Goal: Task Accomplishment & Management: Manage account settings

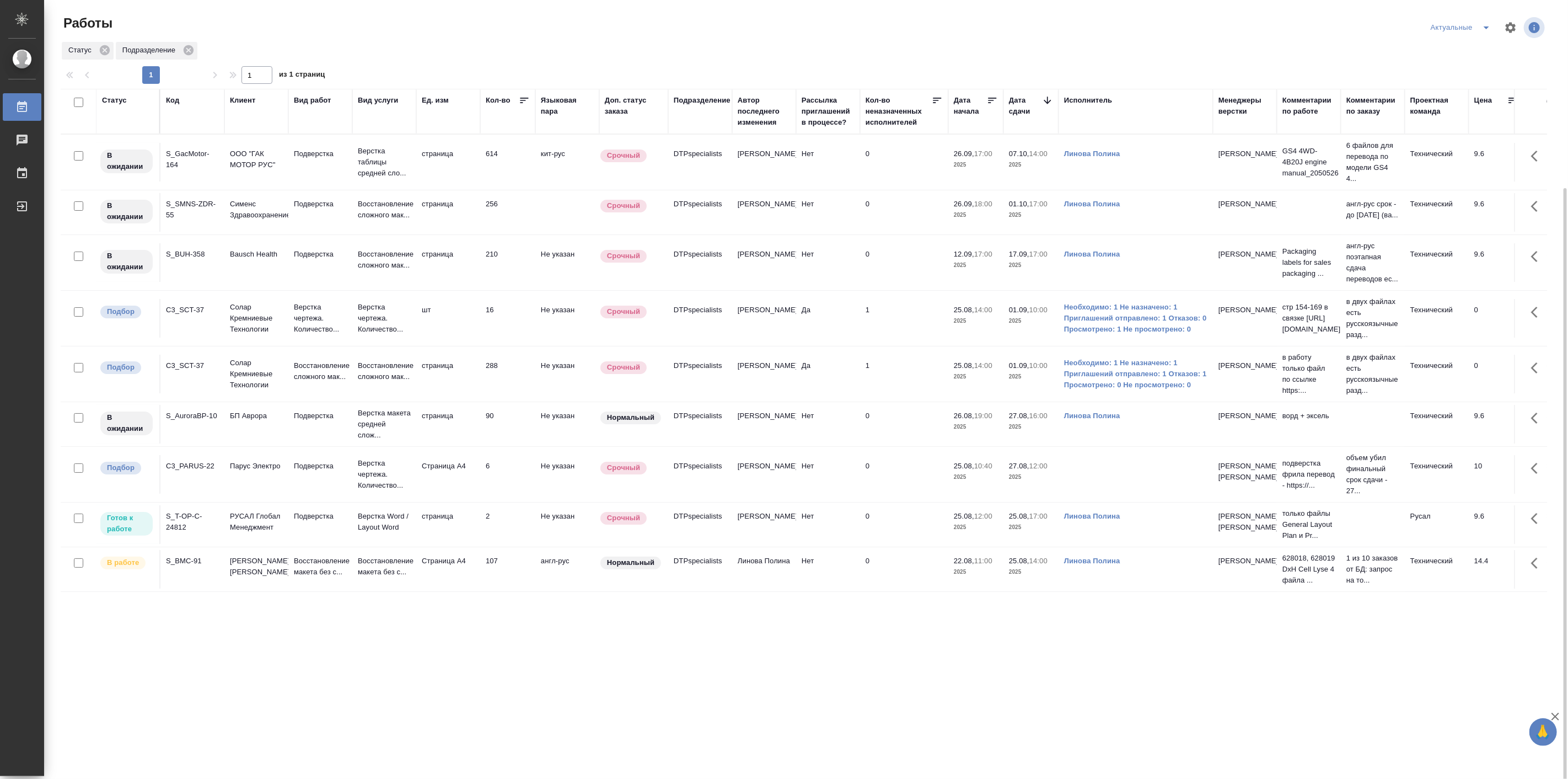
scroll to position [102, 0]
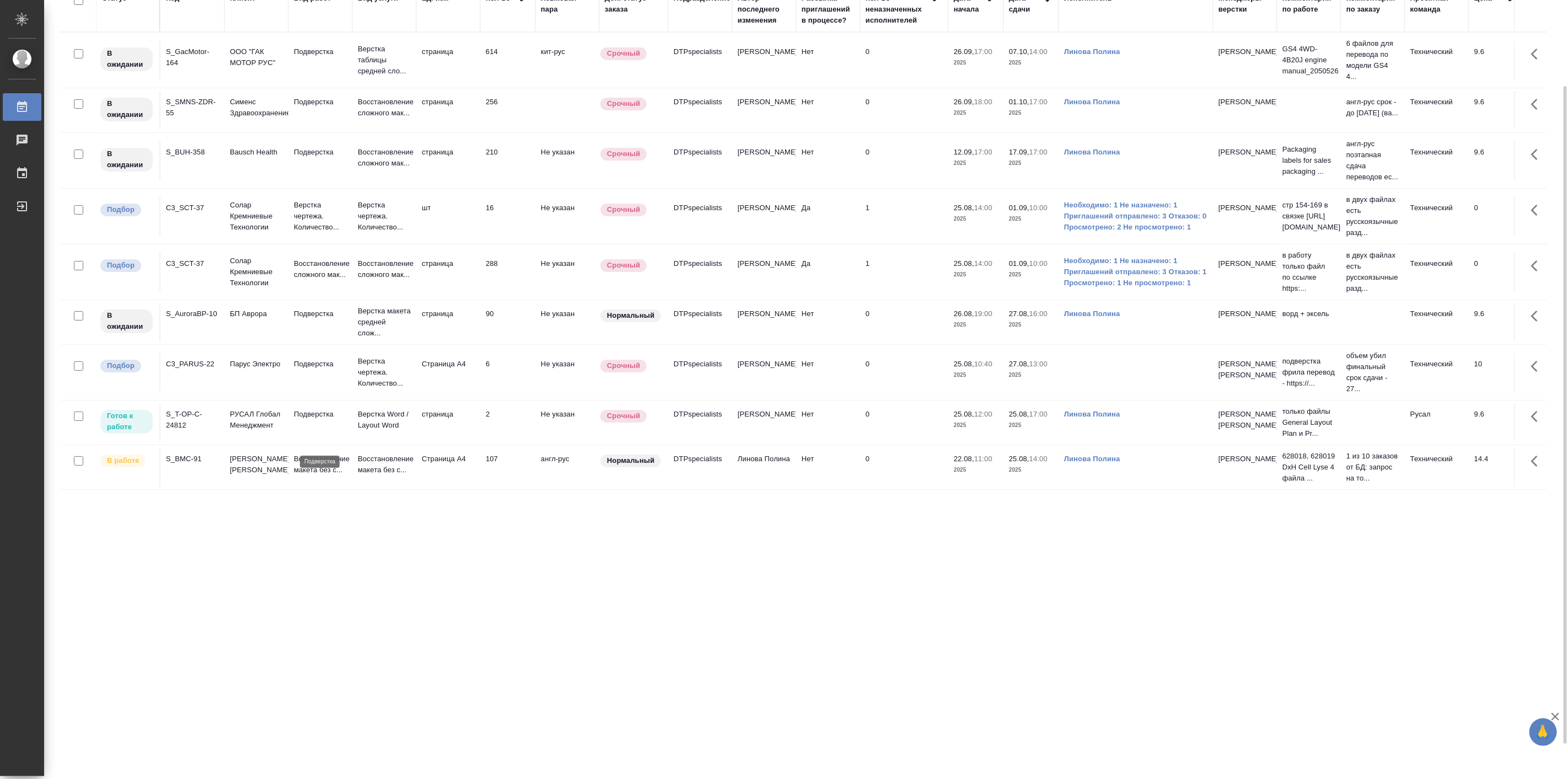
click at [310, 420] on p "Подверстка" at bounding box center [320, 414] width 53 height 11
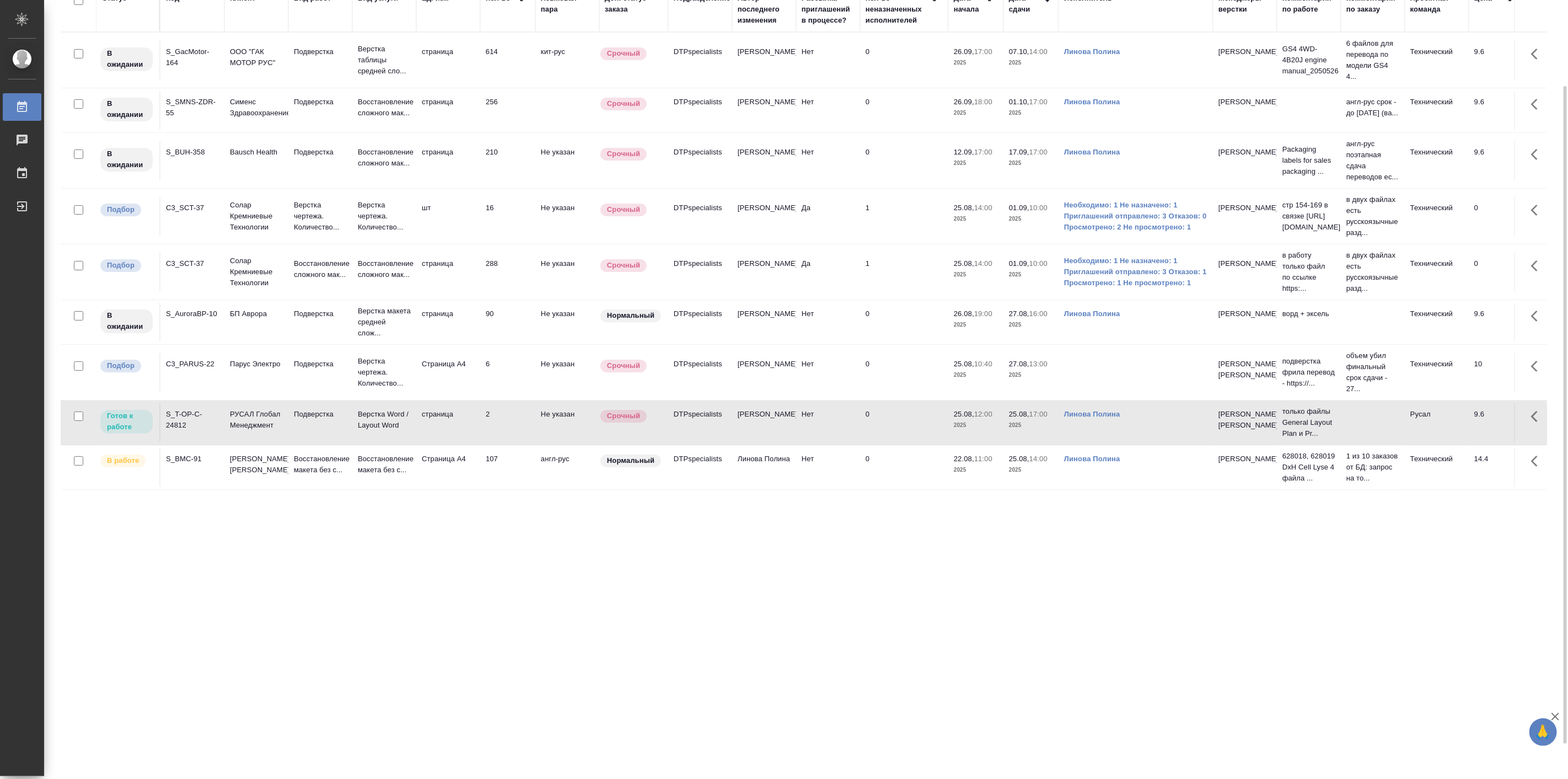
click at [310, 442] on td "Подверстка" at bounding box center [320, 423] width 64 height 39
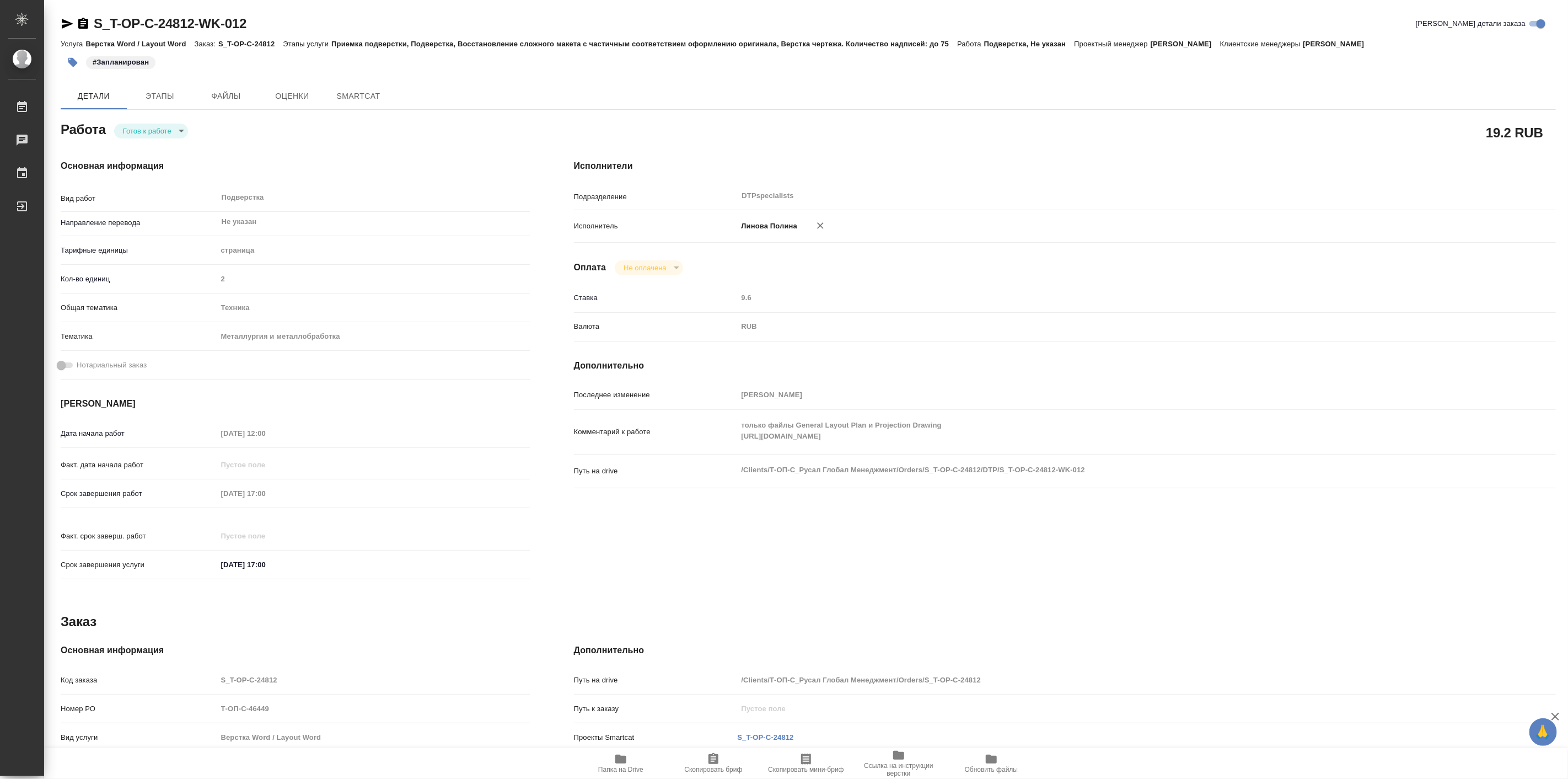
type textarea "x"
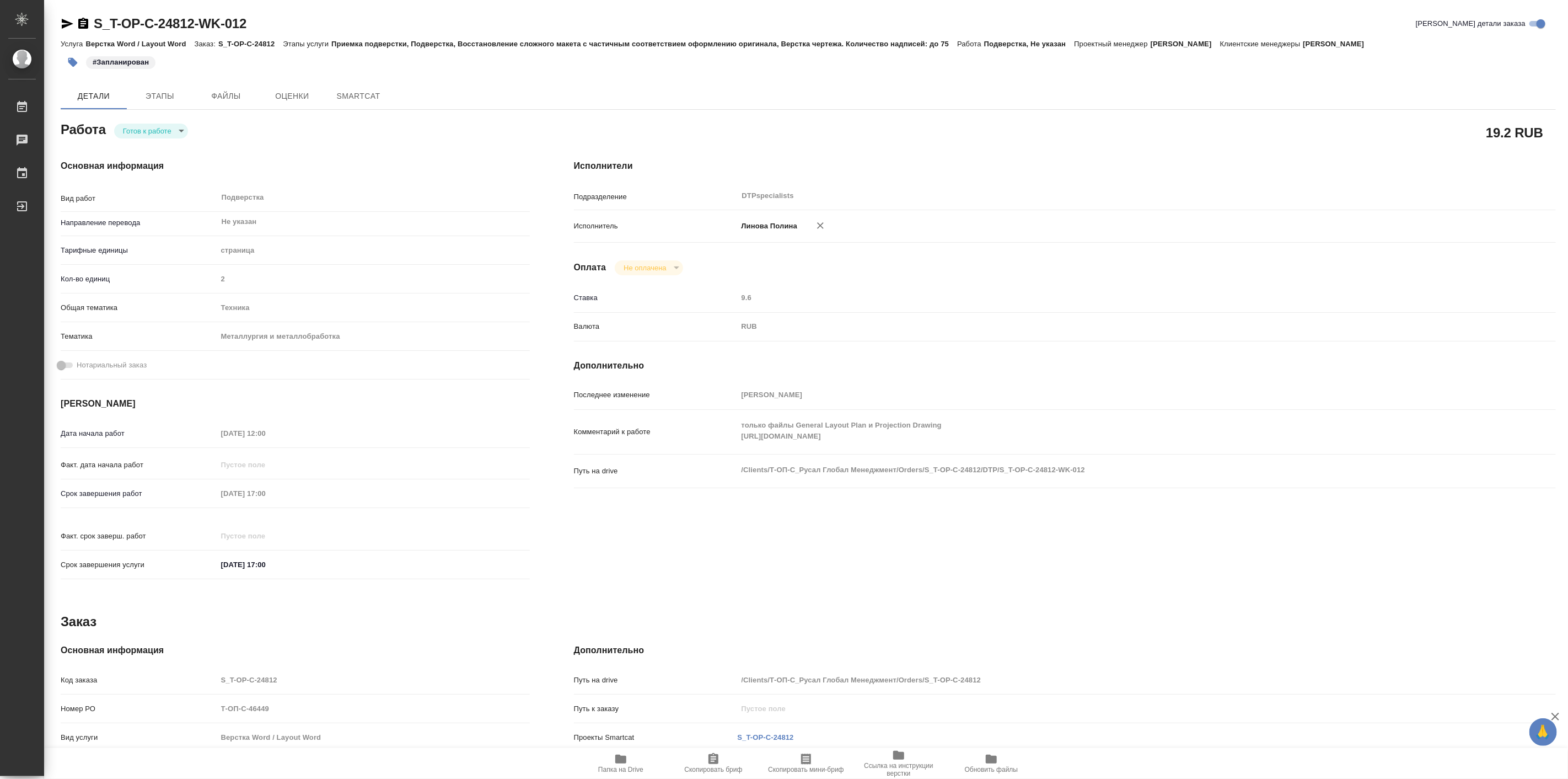
type textarea "x"
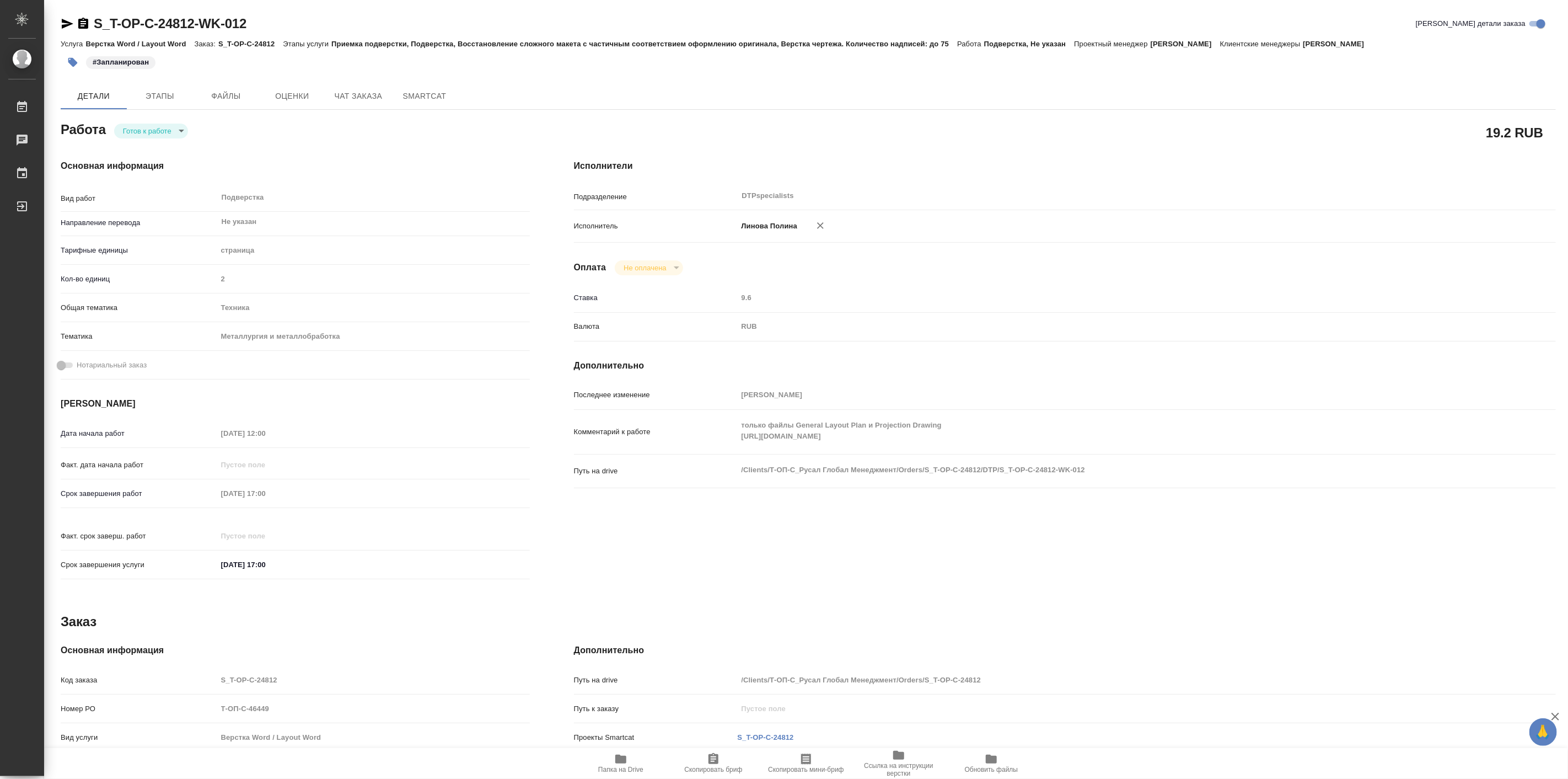
type textarea "x"
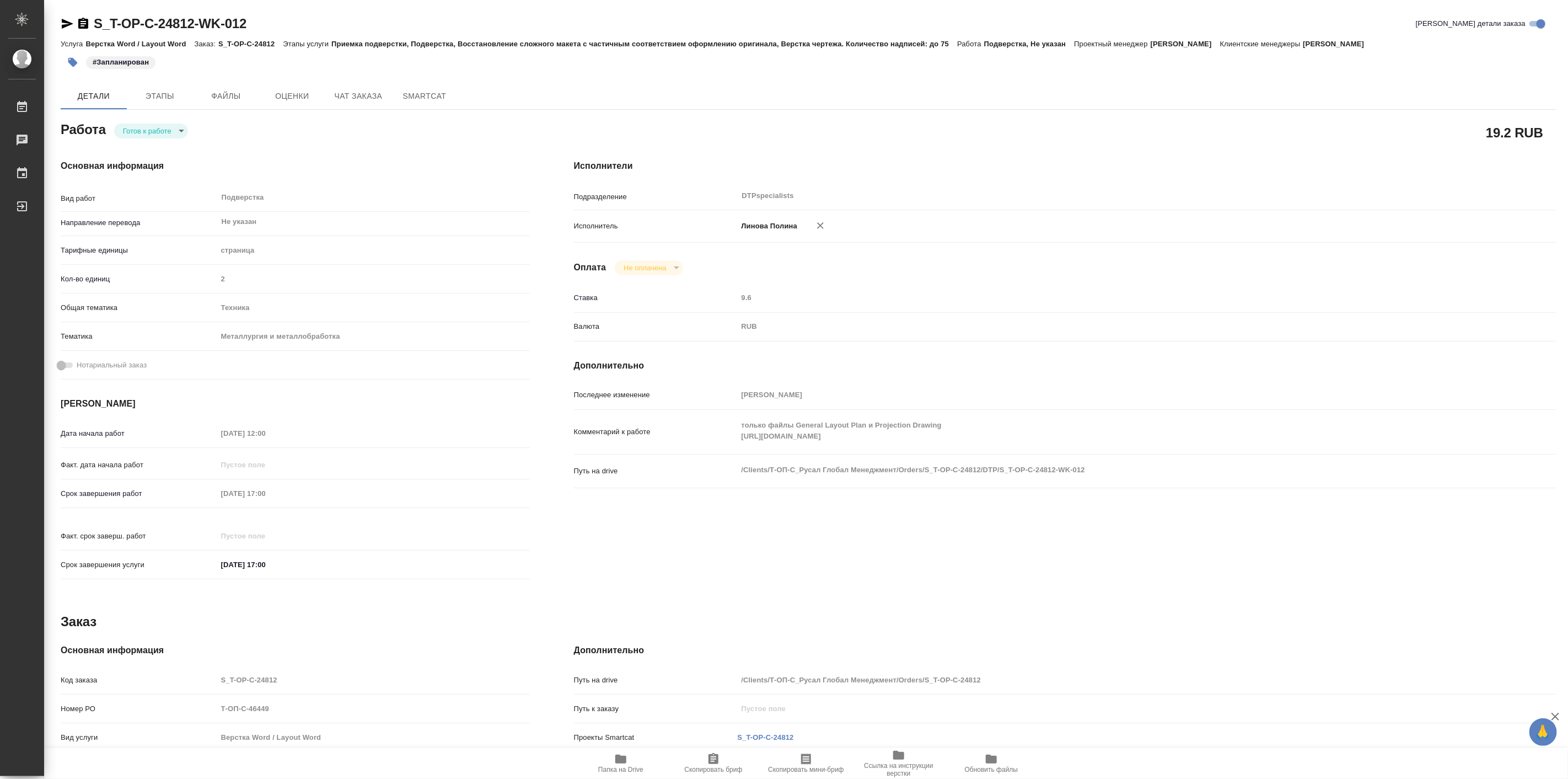
type textarea "x"
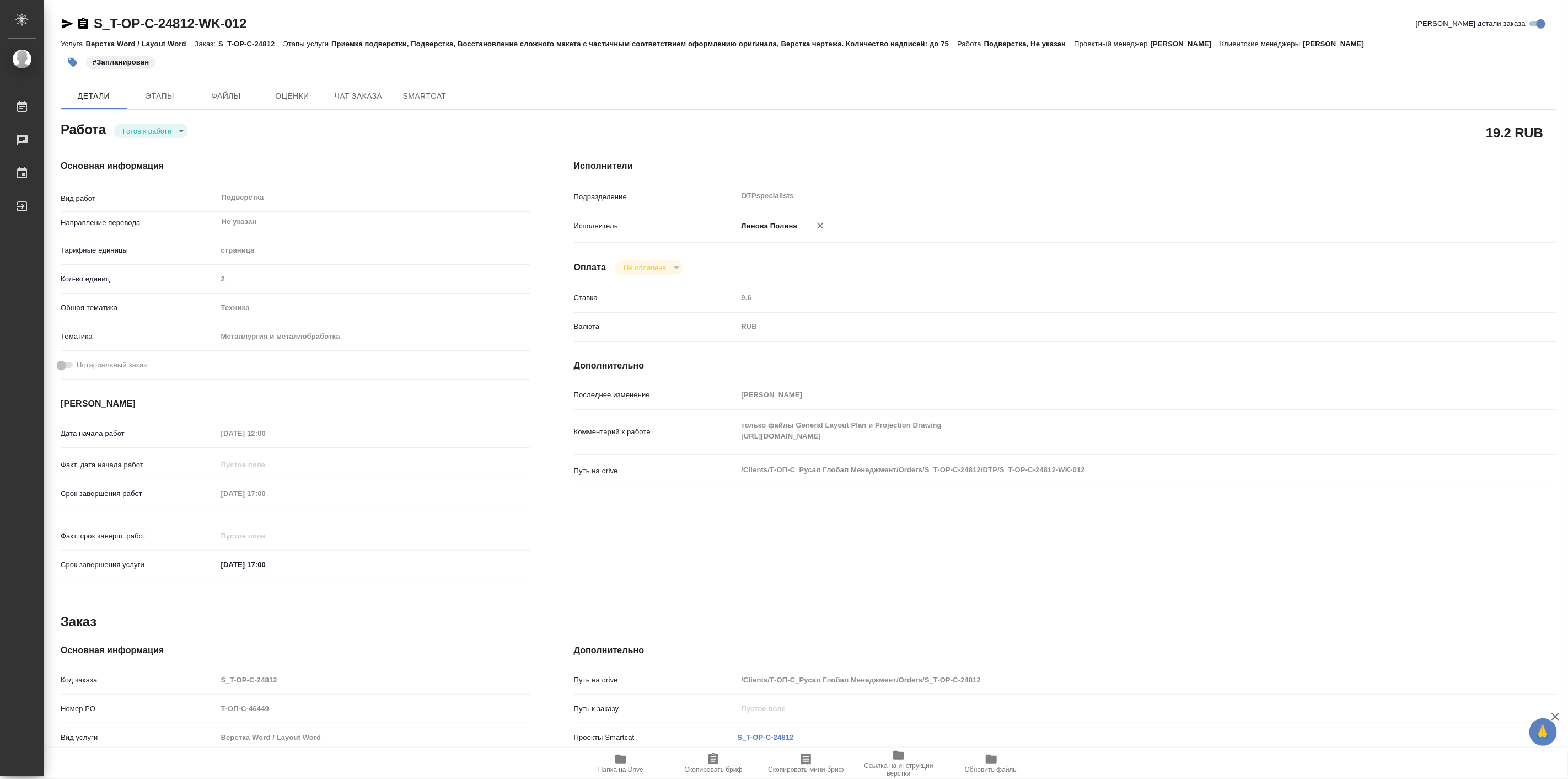
type textarea "x"
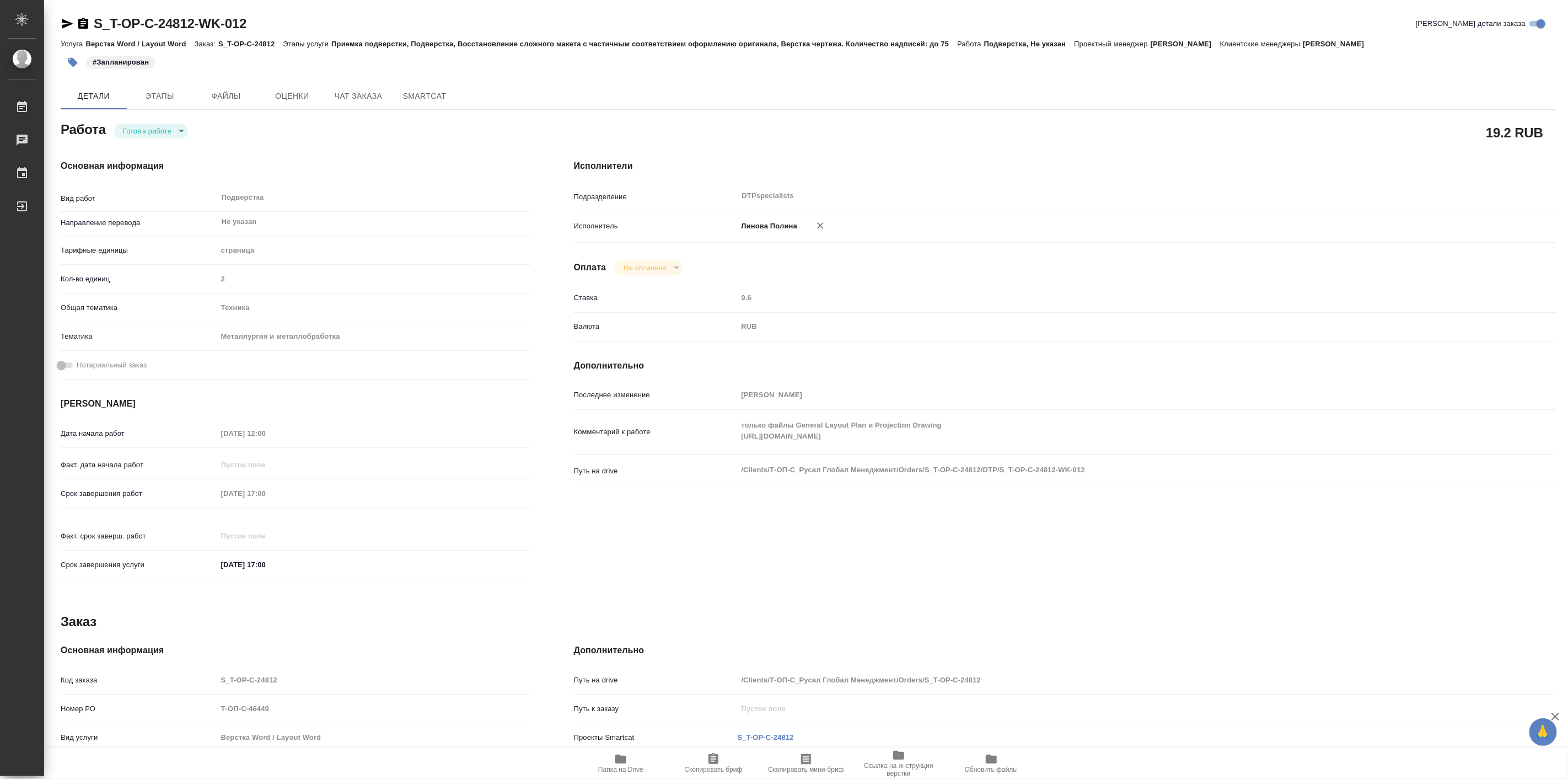
type textarea "x"
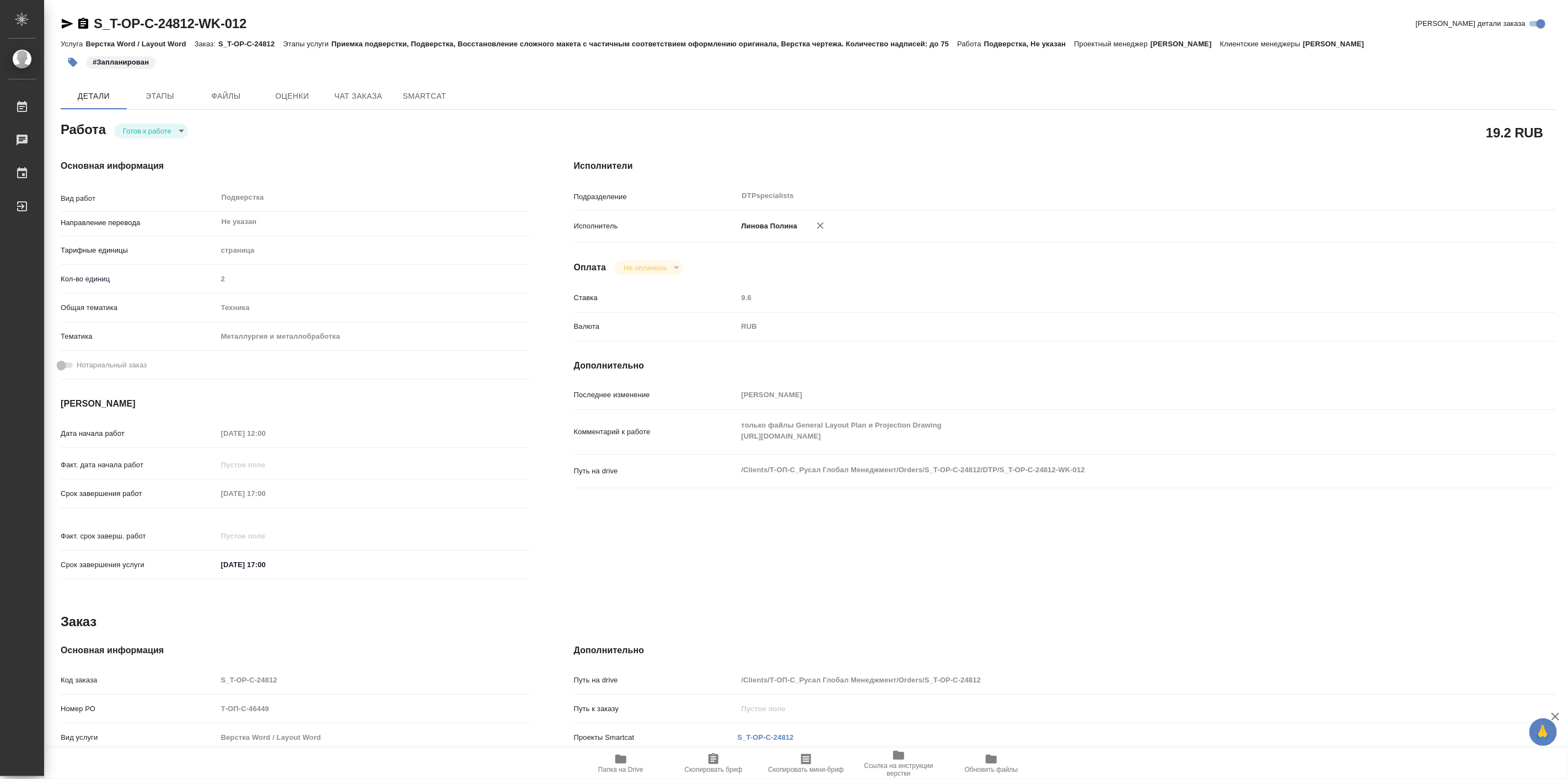
type textarea "x"
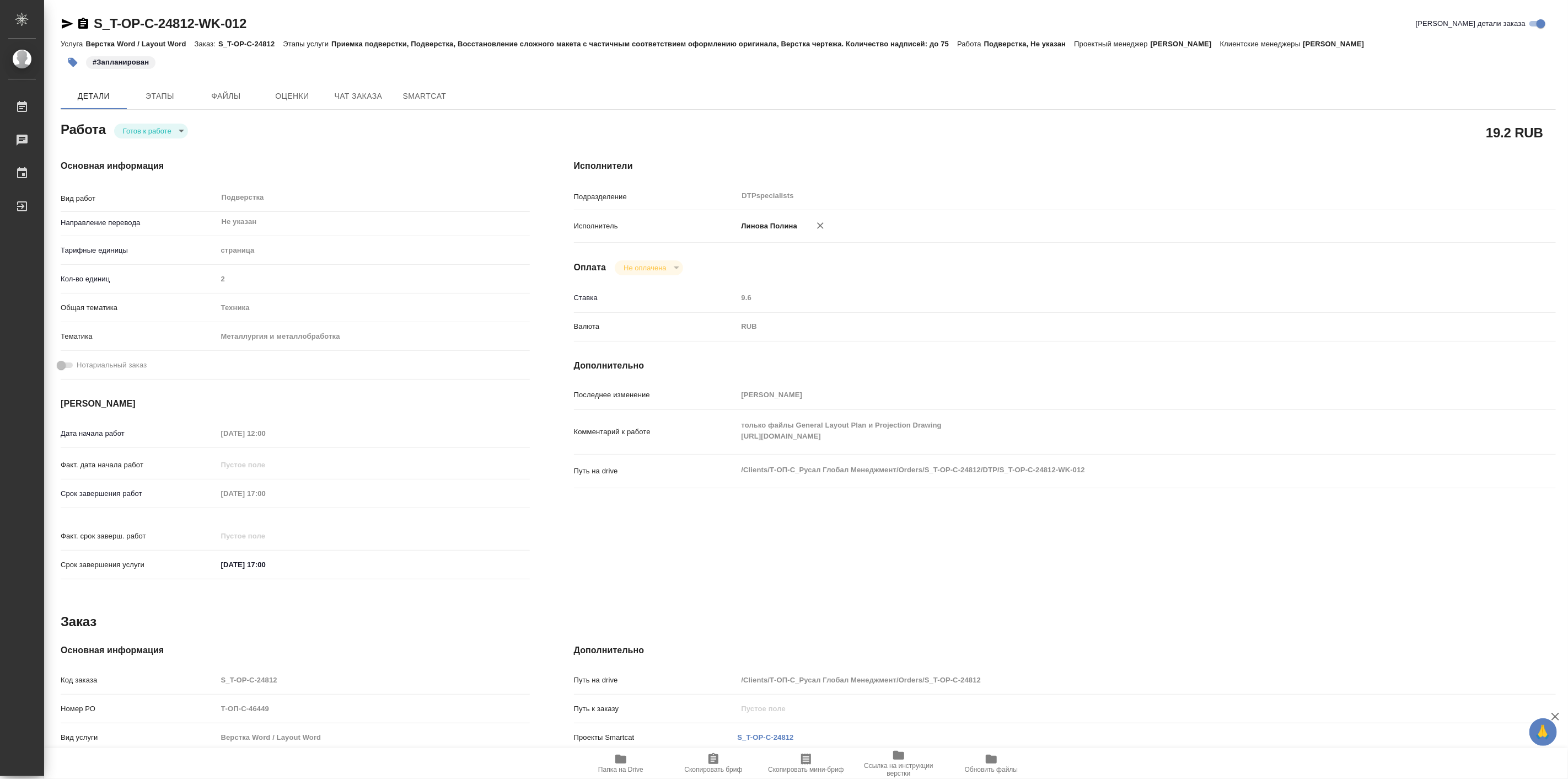
type textarea "x"
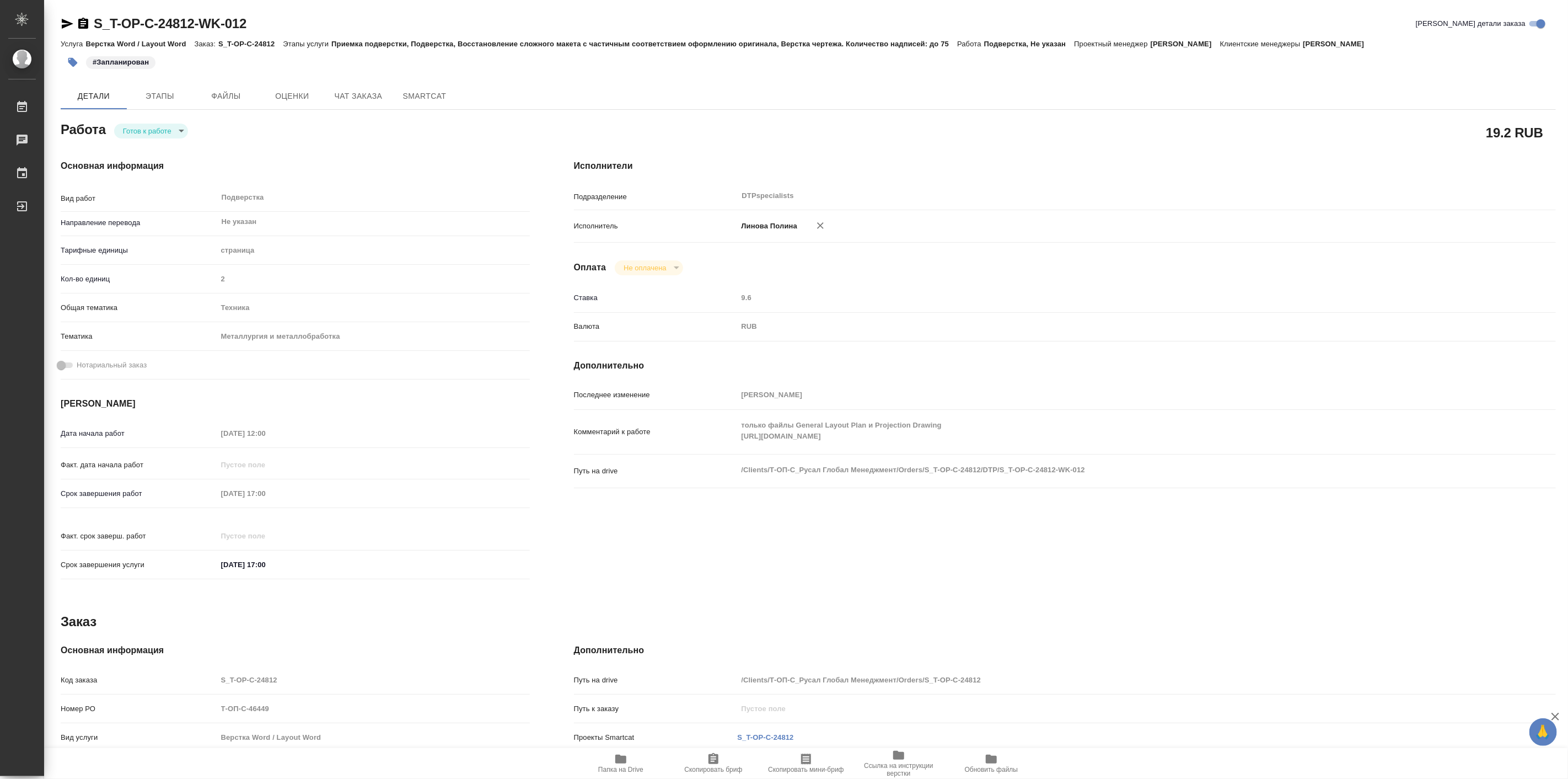
type textarea "x"
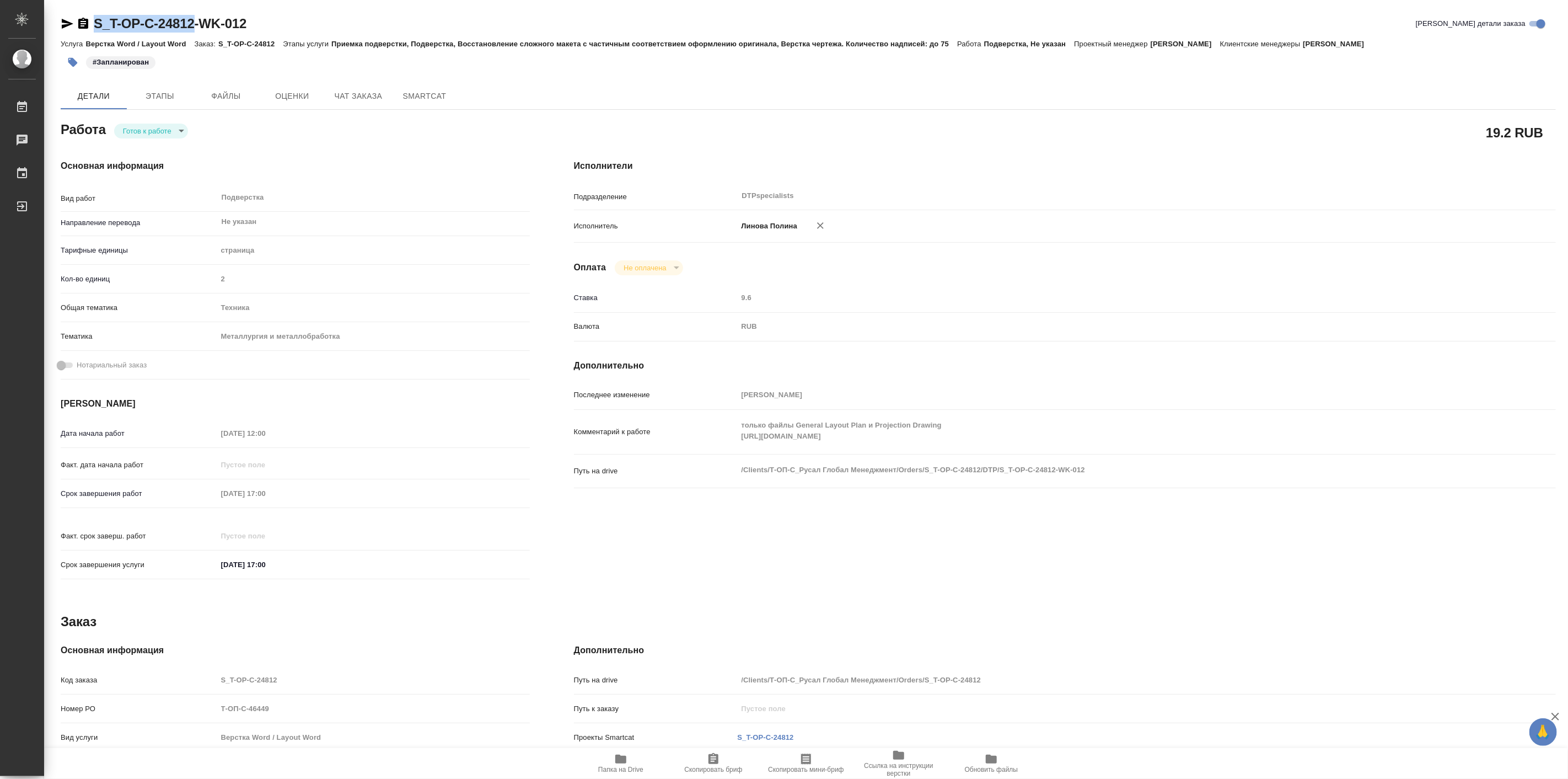
drag, startPoint x: 87, startPoint y: 5, endPoint x: 197, endPoint y: 26, distance: 112.0
click at [197, 26] on div "S_T-OP-C-24812-WK-012 Кратко детали заказа Услуга Верстка Word / Layout Word За…" at bounding box center [808, 469] width 1508 height 939
copy link "S_T-OP-C-24812"
click at [169, 138] on body "🙏 .cls-1 fill:#fff; AWATERA Linova Polina Работы 0 Чаты График Выйти S_T-OP-C-2…" at bounding box center [784, 390] width 1568 height 779
click at [157, 133] on button "В работе" at bounding box center [140, 130] width 36 height 12
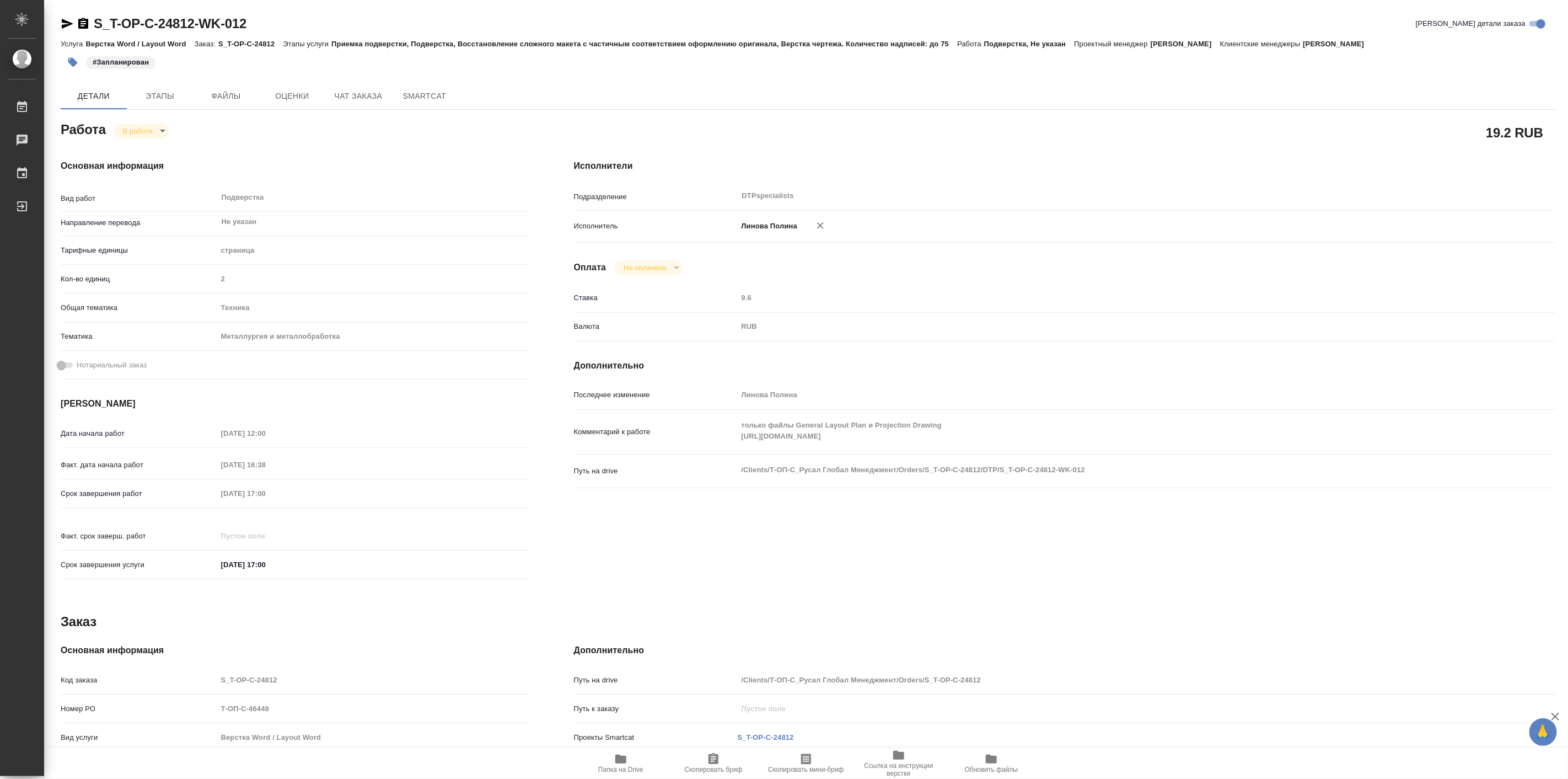
type textarea "x"
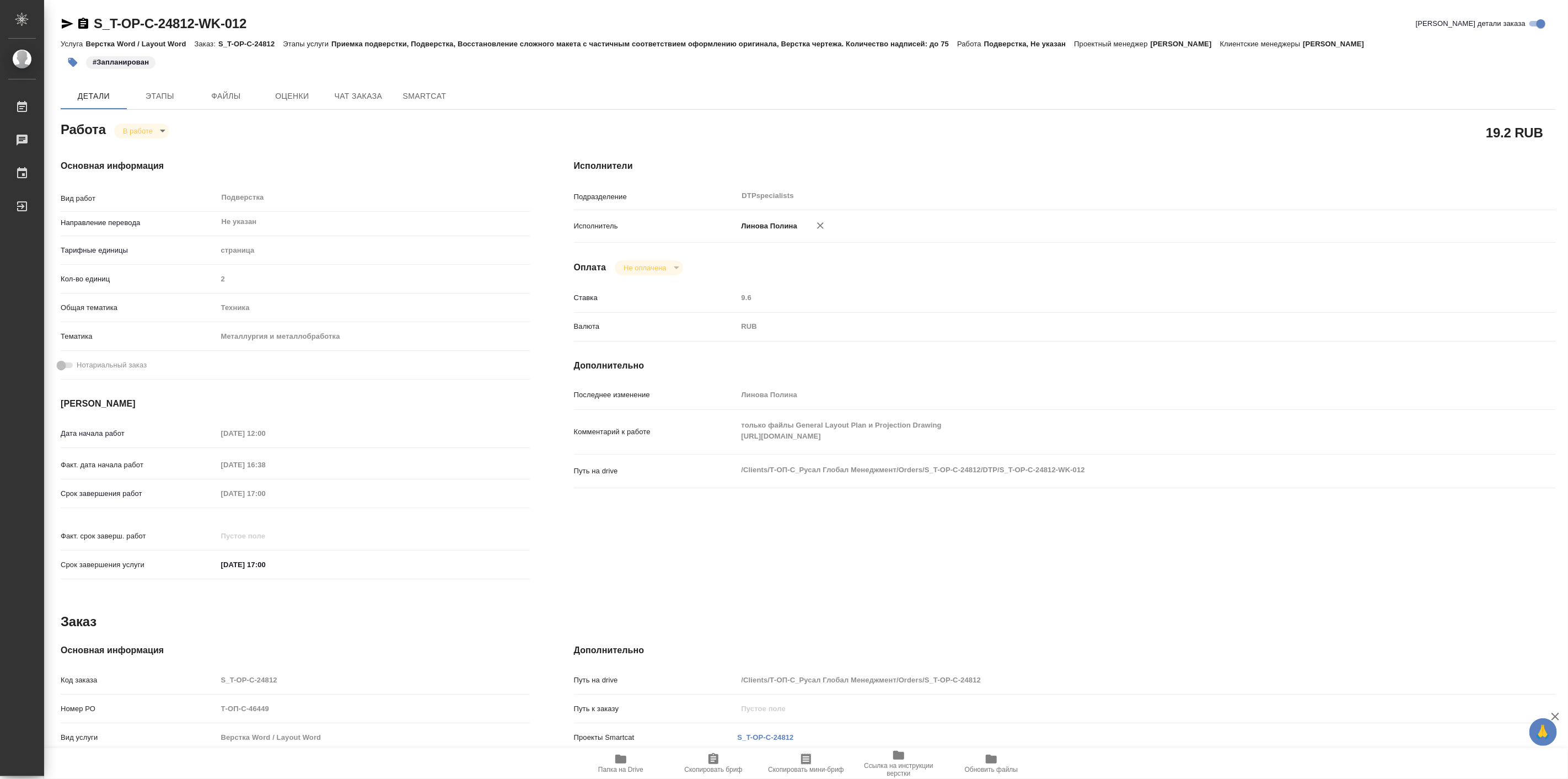
type textarea "x"
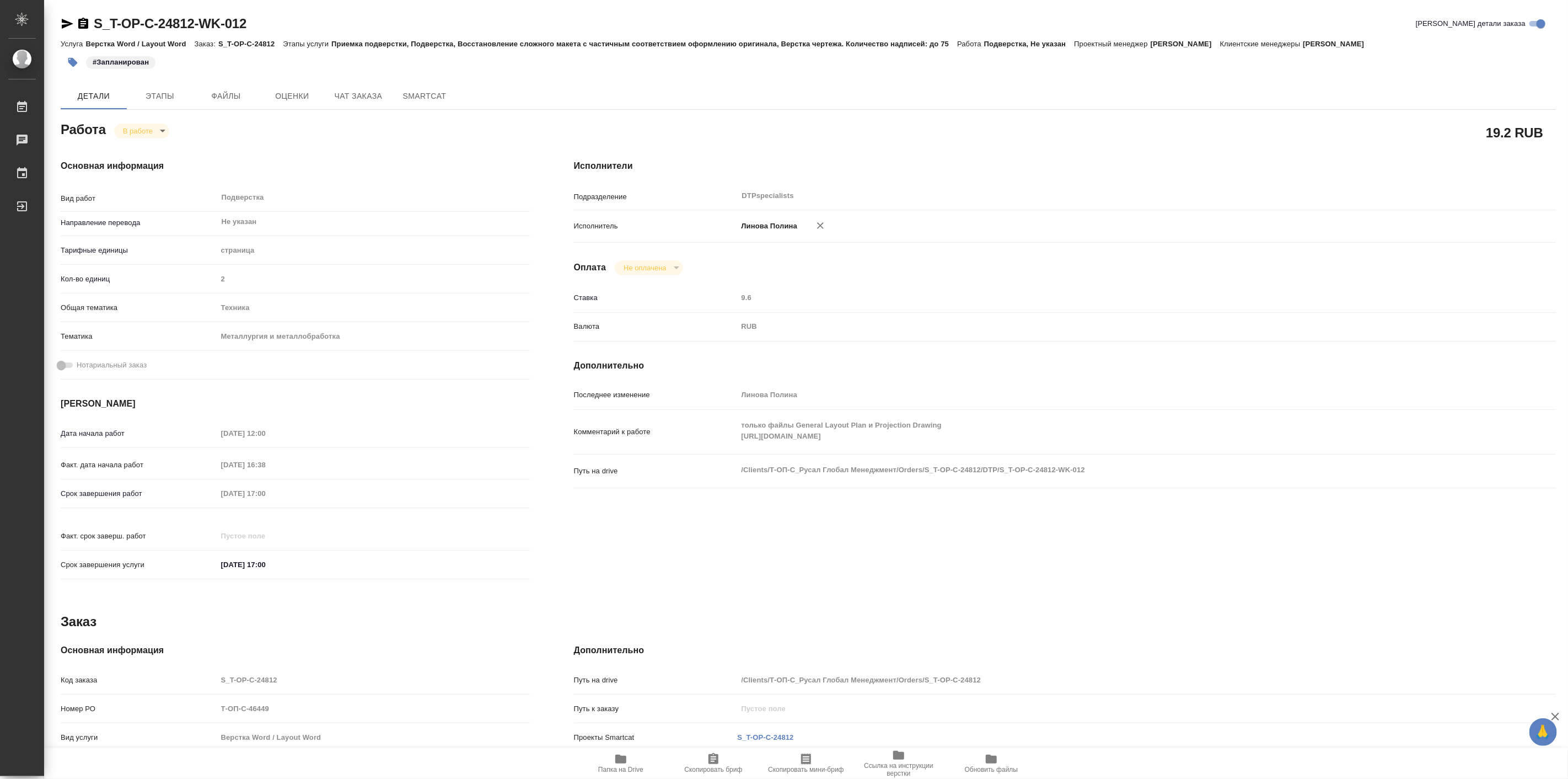
type textarea "x"
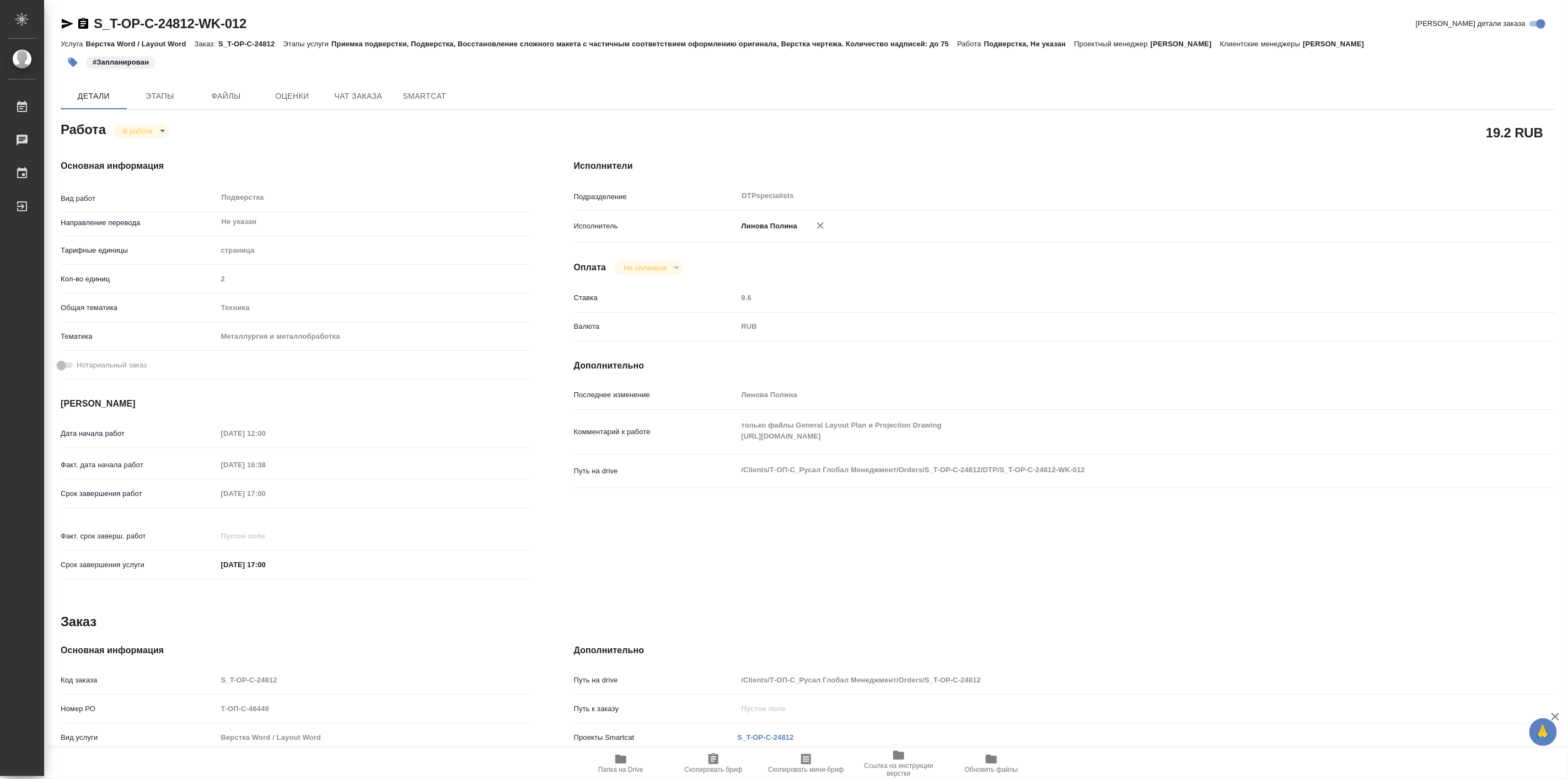
click at [868, 428] on div "Комментарий к работе только файлы General Layout Plan и Projection Drawing http…" at bounding box center [1065, 431] width 982 height 35
drag, startPoint x: 736, startPoint y: 433, endPoint x: 714, endPoint y: 459, distance: 34.1
click at [714, 459] on div "Последнее изменение Линова Полина Комментарий к работе только файлы General Lay…" at bounding box center [1065, 443] width 982 height 116
type textarea "x"
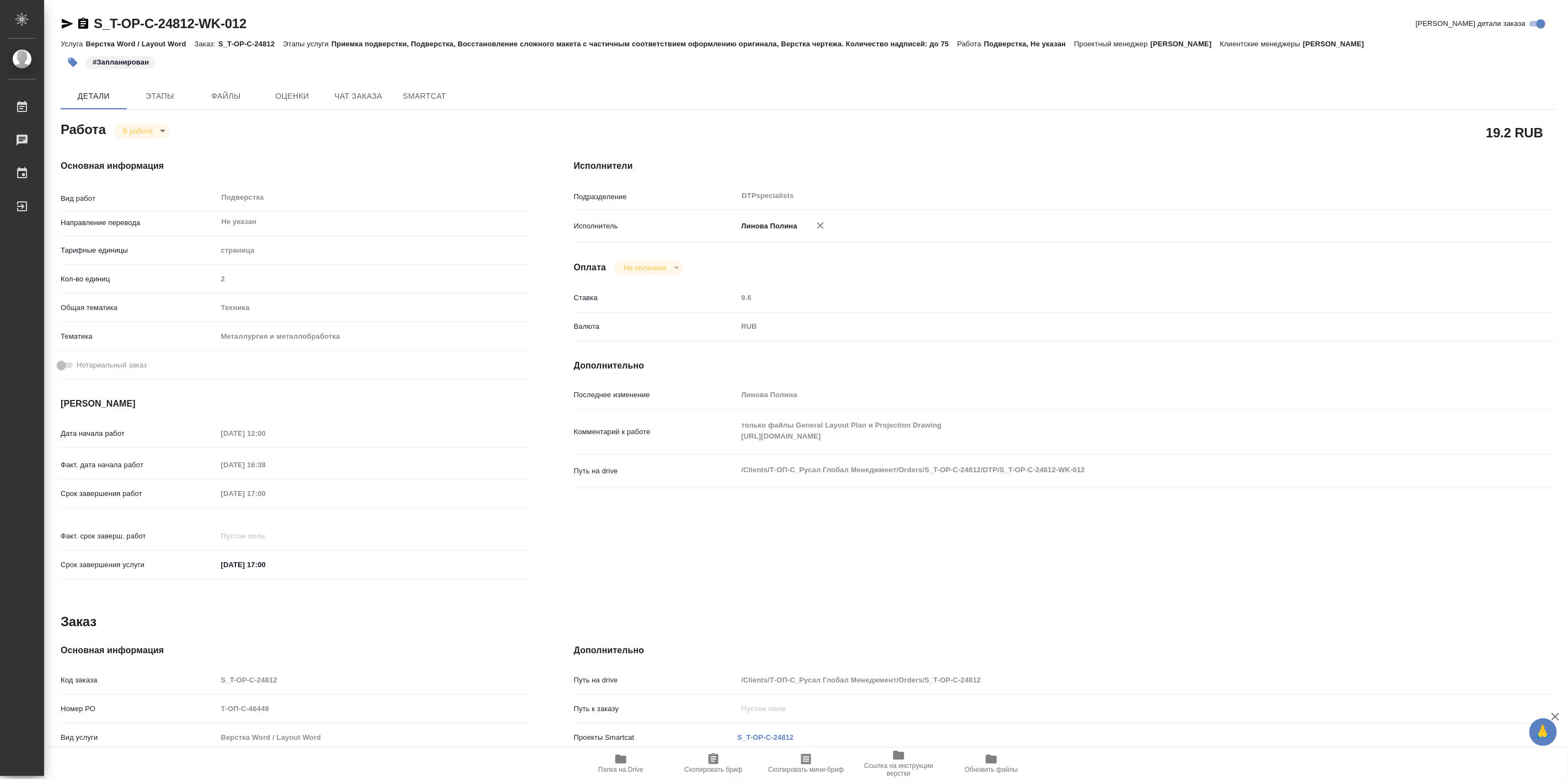
type textarea "x"
click at [607, 762] on span "Папка на Drive" at bounding box center [621, 763] width 80 height 21
click at [156, 133] on body "🙏 .cls-1 fill:#fff; AWATERA Linova Polina Работы 0 Чаты График Выйти S_T-OP-C-2…" at bounding box center [784, 390] width 1568 height 779
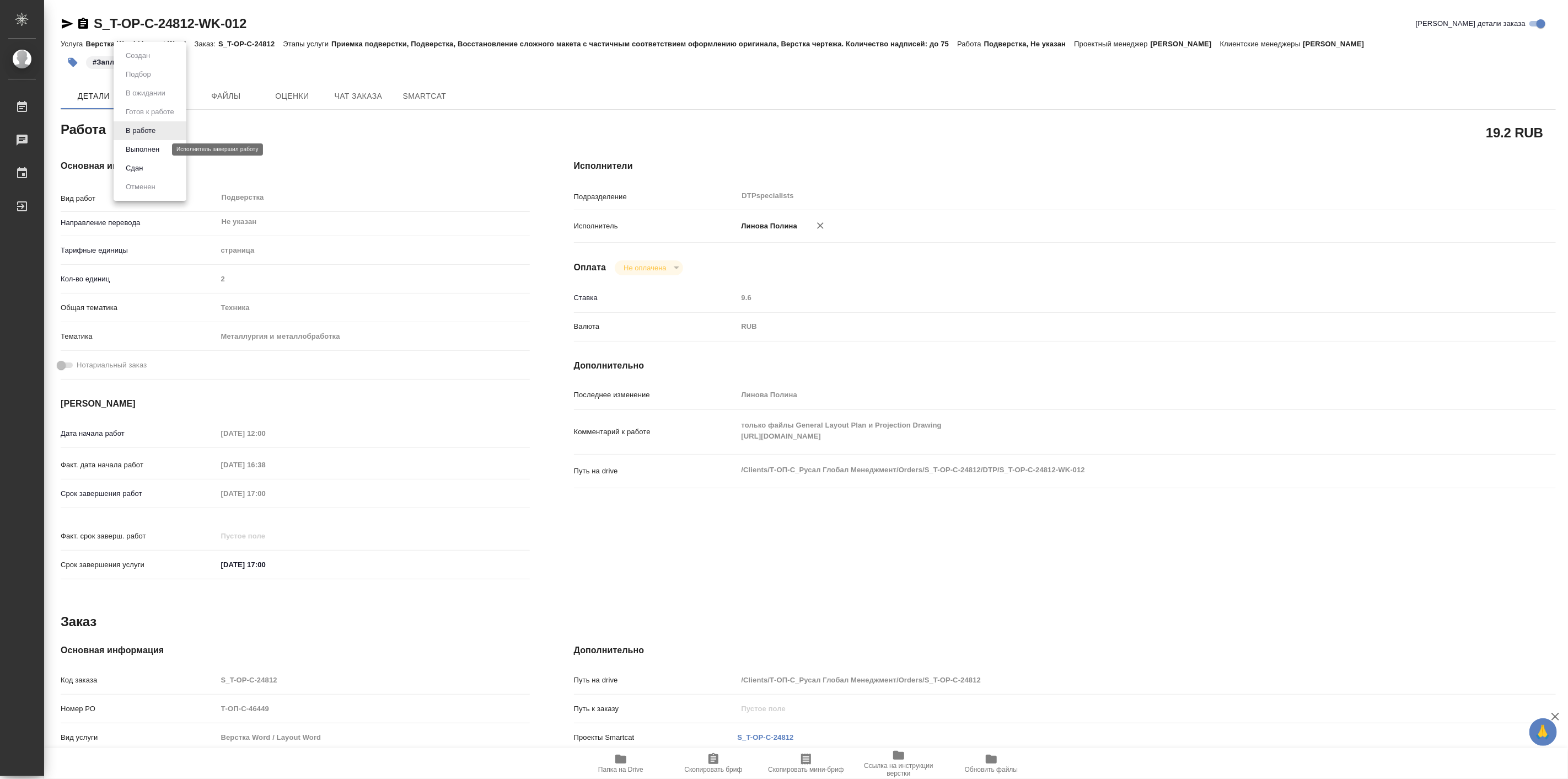
click at [153, 148] on button "Выполнен" at bounding box center [142, 149] width 40 height 12
type textarea "x"
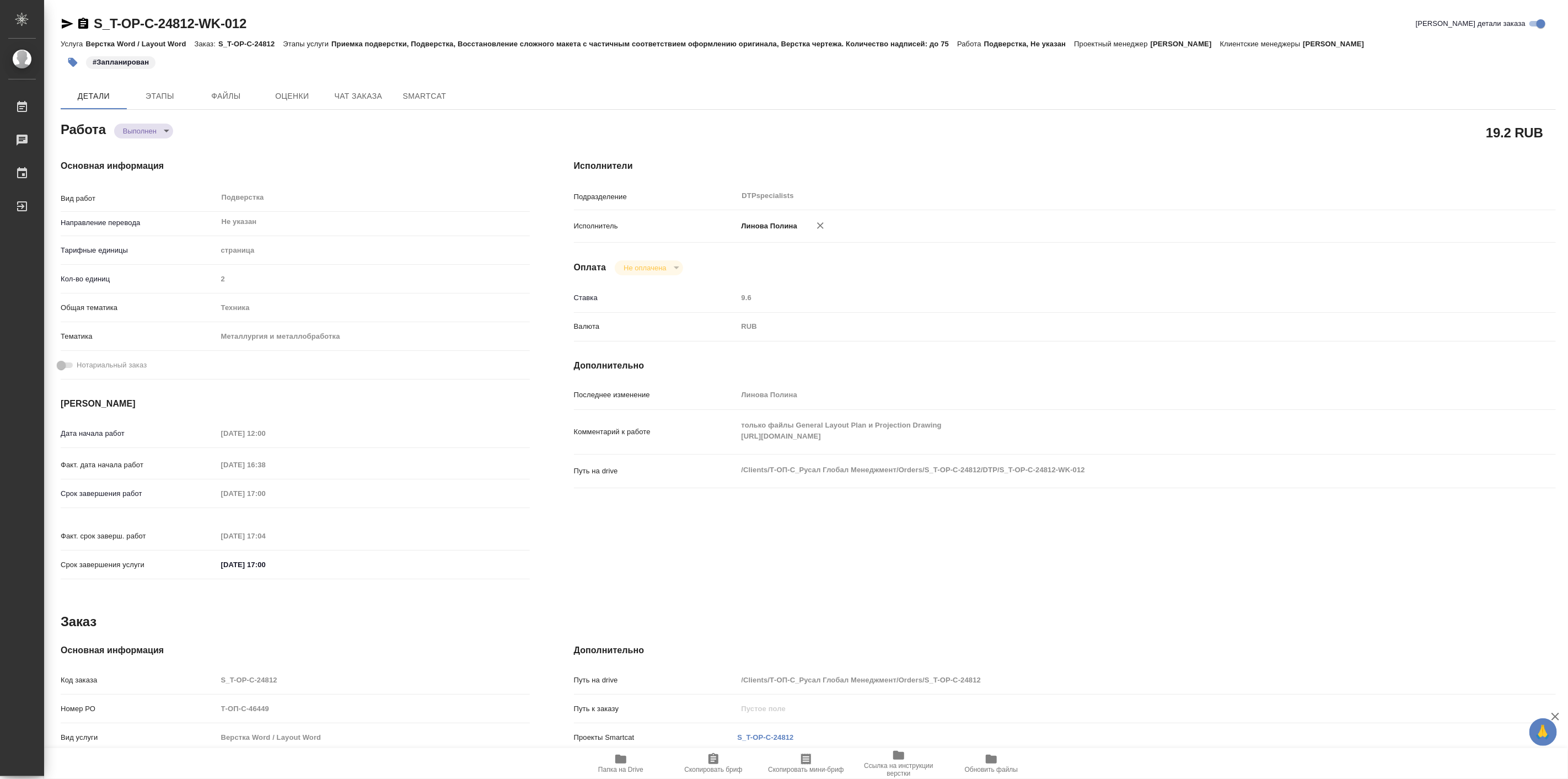
type textarea "x"
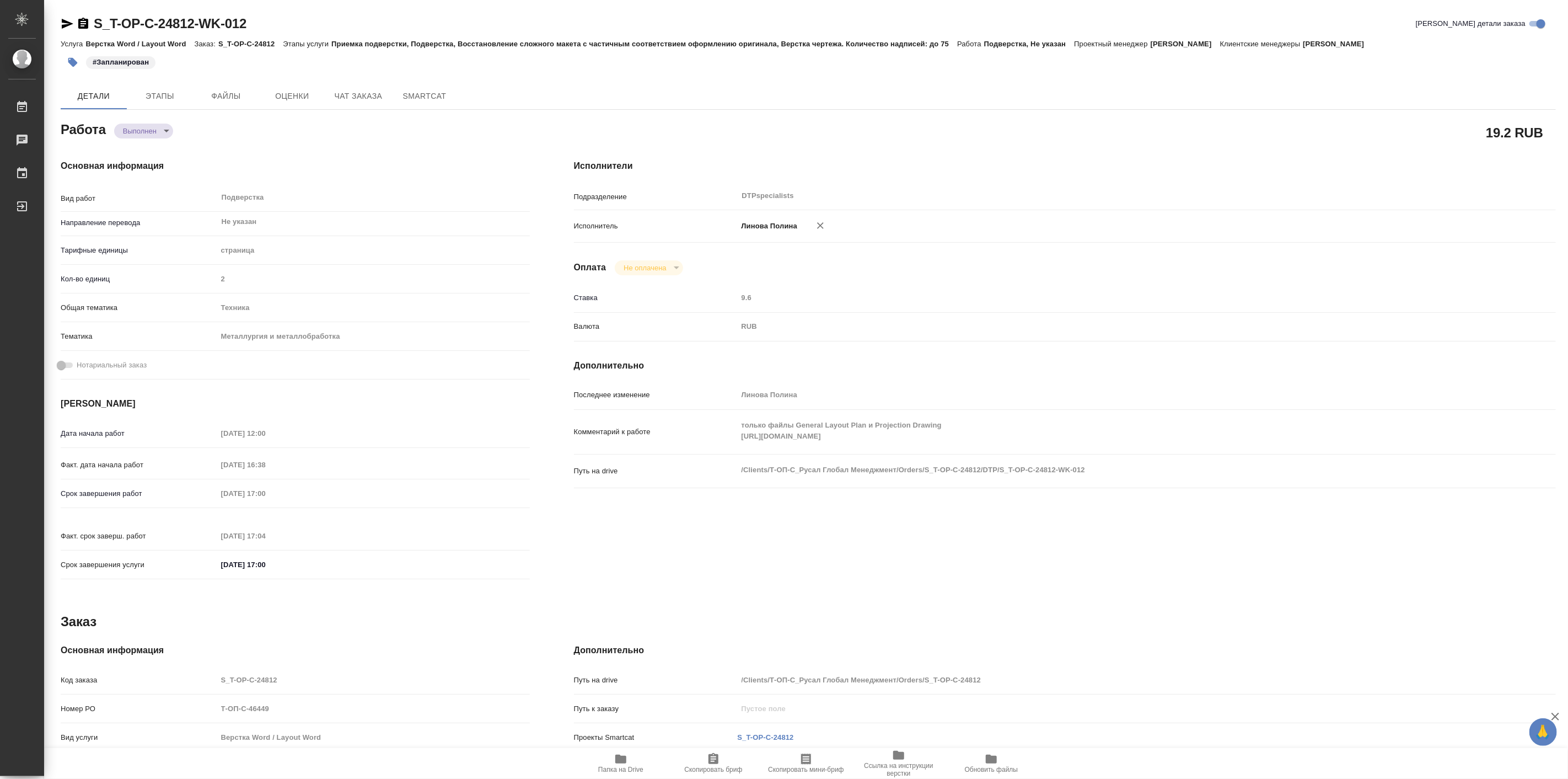
type textarea "x"
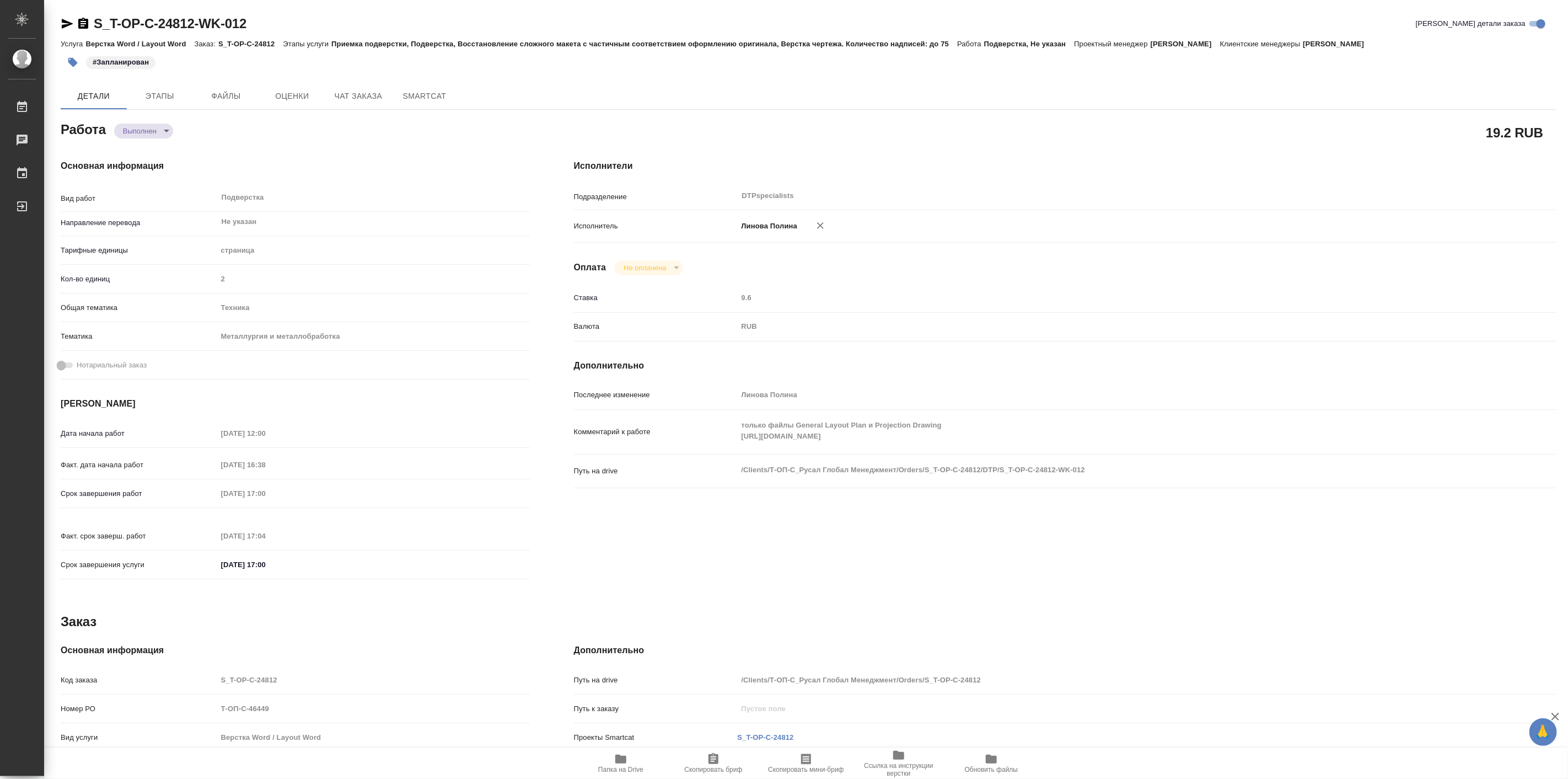
type textarea "x"
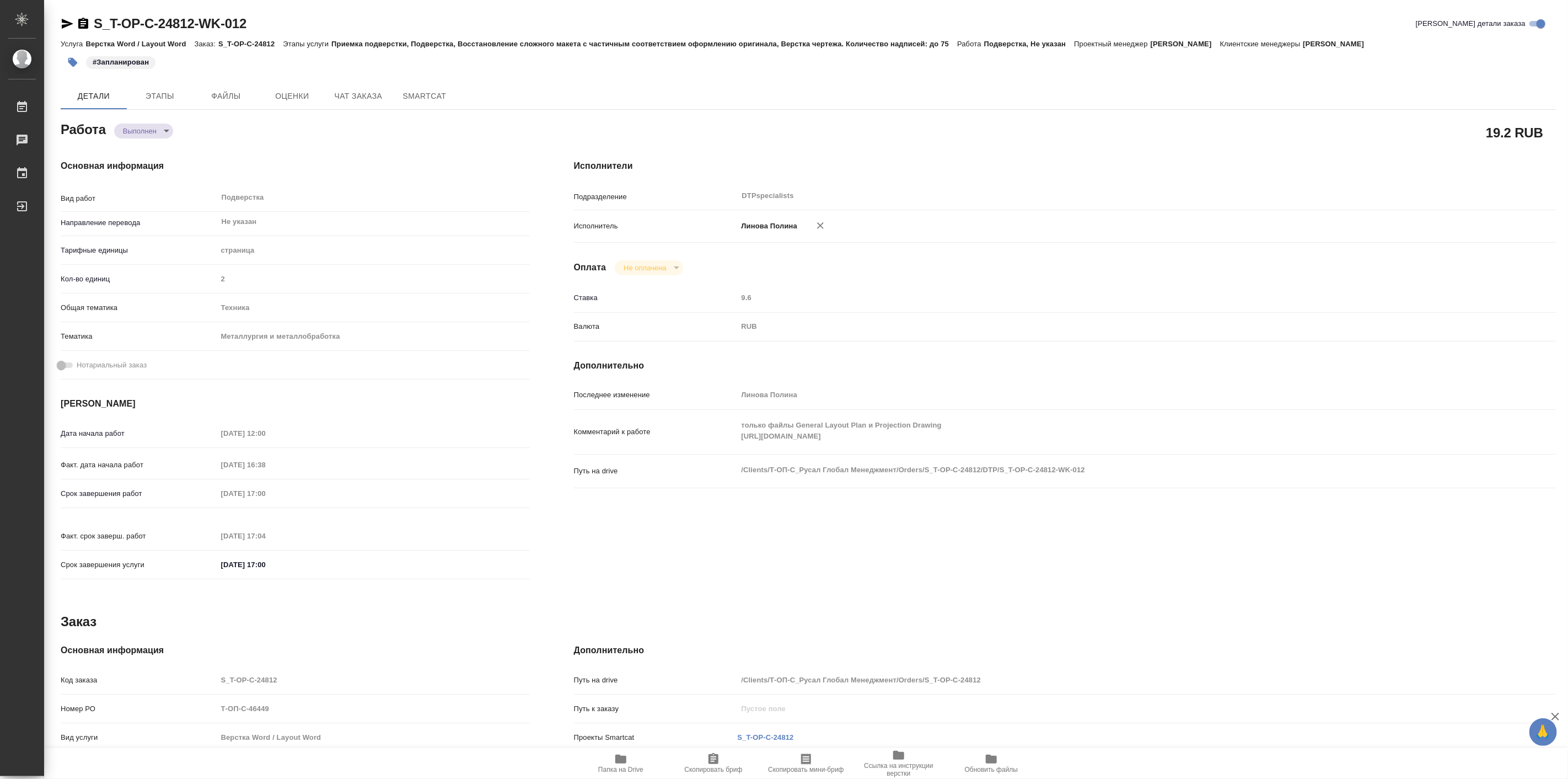
type textarea "x"
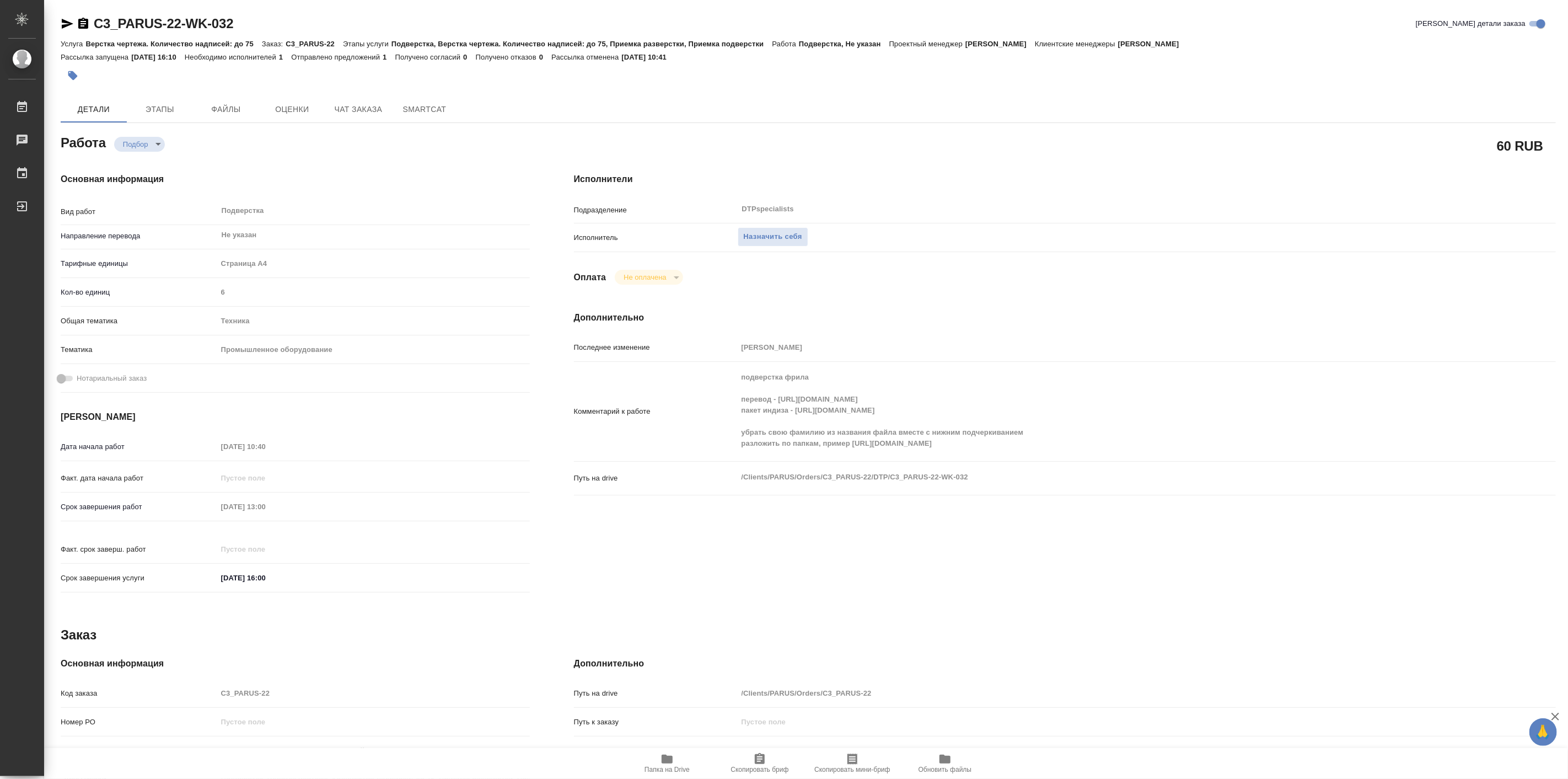
type textarea "x"
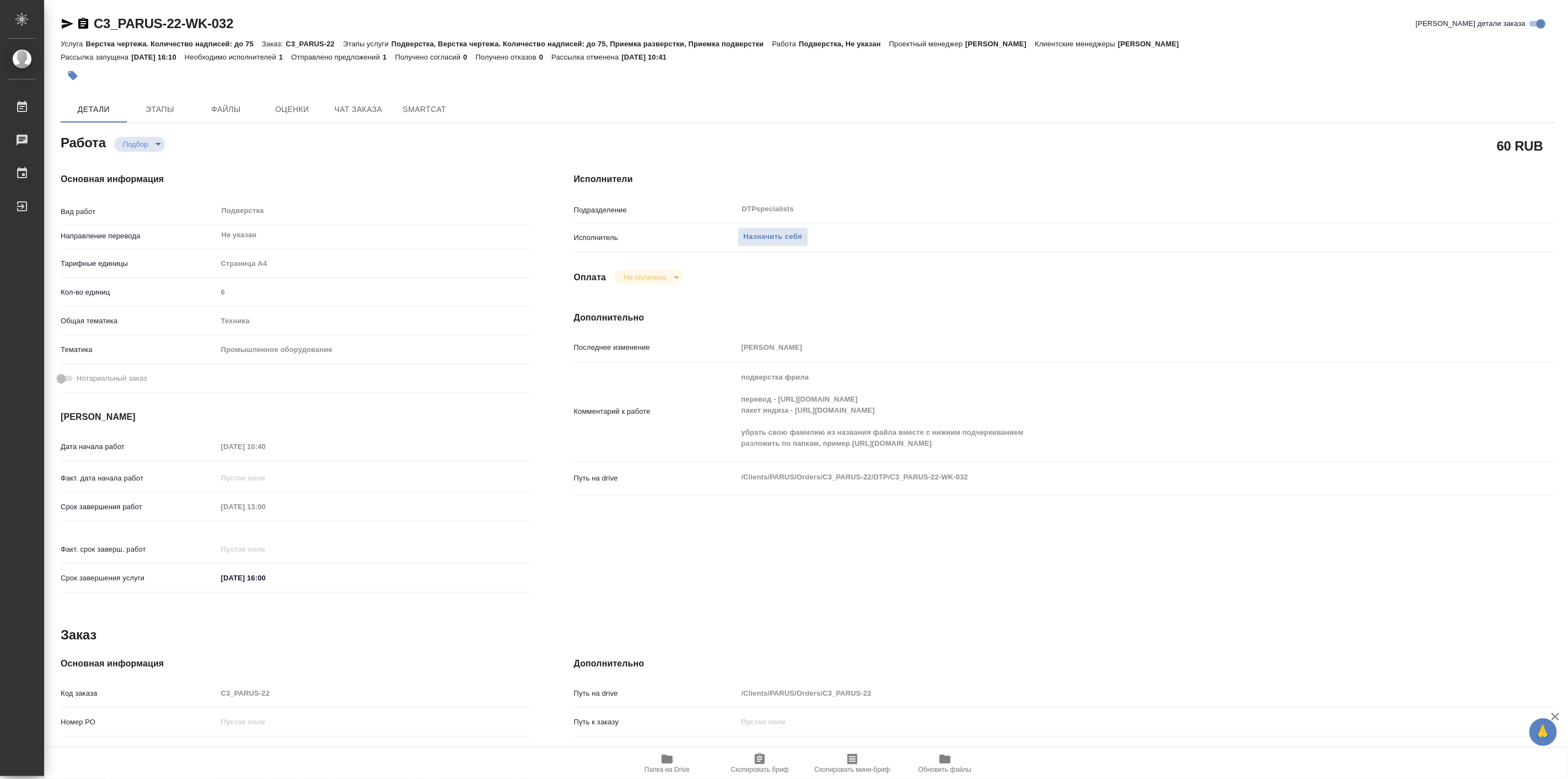
type textarea "x"
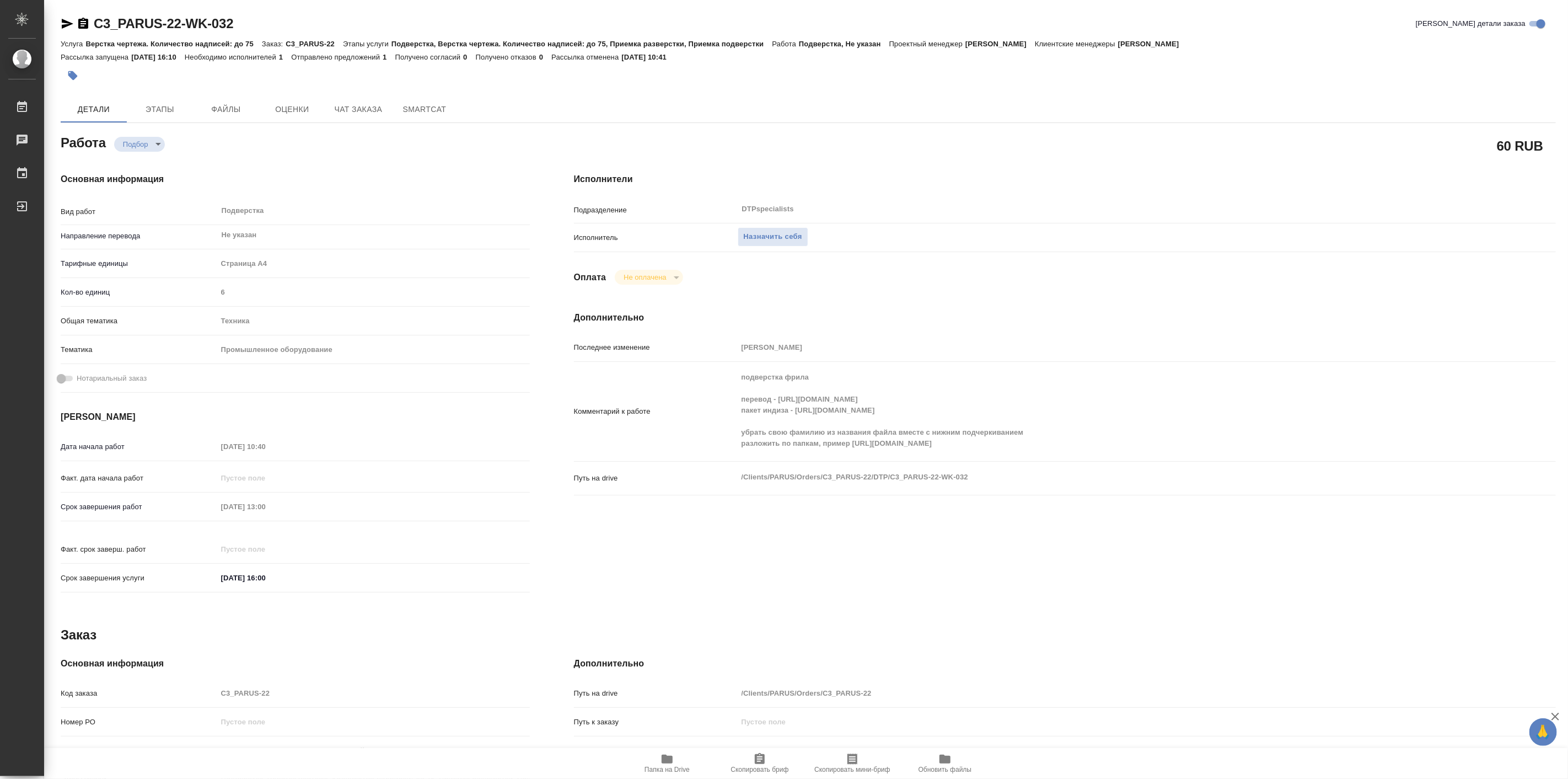
type textarea "x"
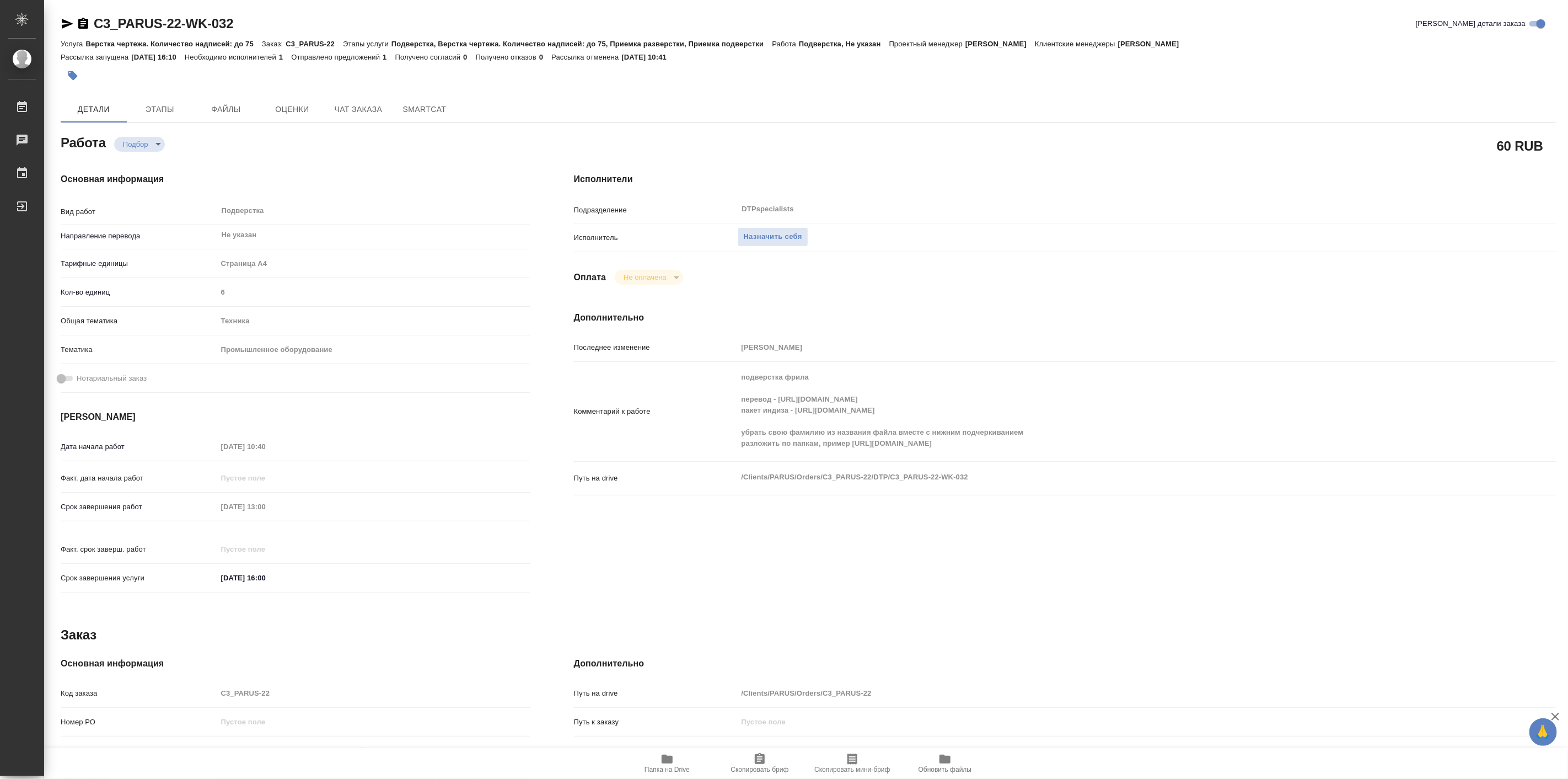
type textarea "x"
